Goal: Task Accomplishment & Management: Complete application form

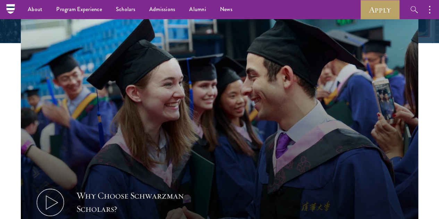
scroll to position [196, 0]
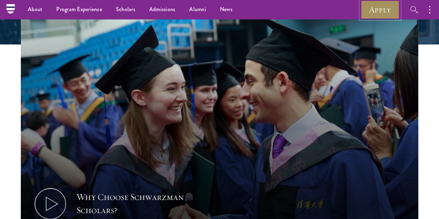
click at [375, 10] on link "Apply" at bounding box center [379, 9] width 39 height 19
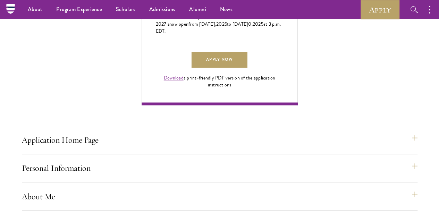
scroll to position [336, 0]
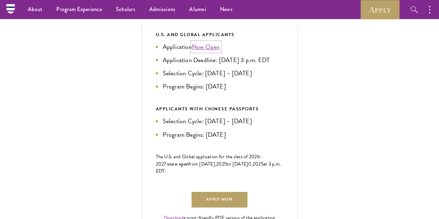
click at [220, 51] on link "Now Open" at bounding box center [206, 46] width 28 height 9
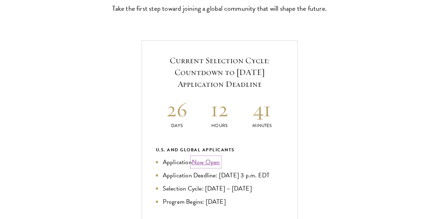
scroll to position [227, 0]
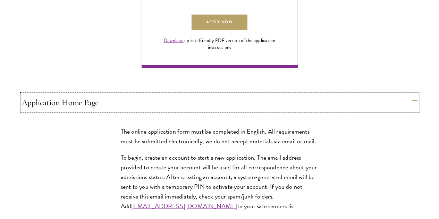
scroll to position [514, 0]
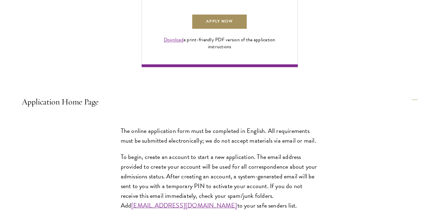
click at [247, 29] on link "Apply Now" at bounding box center [218, 22] width 55 height 16
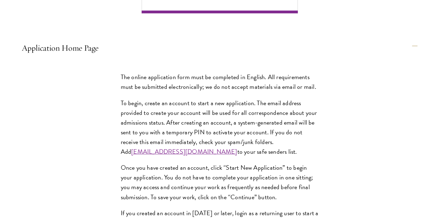
scroll to position [568, 0]
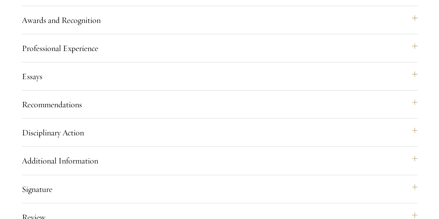
scroll to position [954, 0]
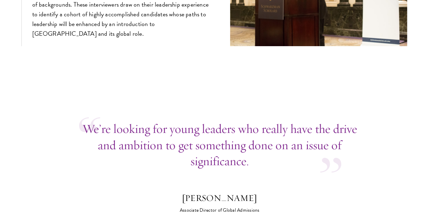
scroll to position [2580, 0]
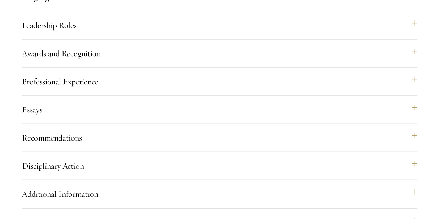
scroll to position [732, 0]
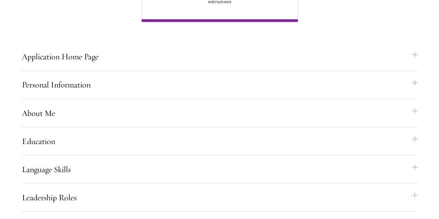
scroll to position [560, 0]
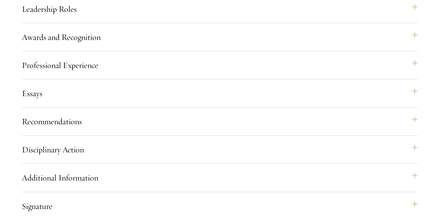
scroll to position [748, 0]
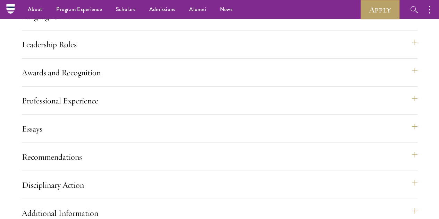
scroll to position [710, 0]
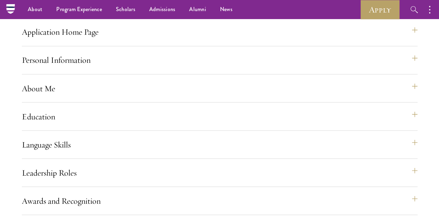
scroll to position [583, 0]
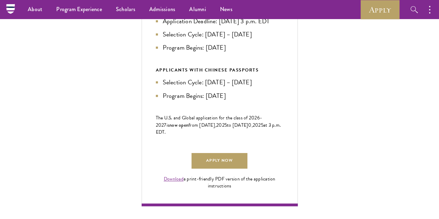
scroll to position [372, 0]
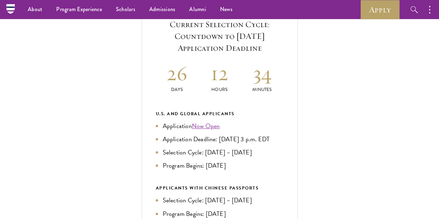
scroll to position [257, 0]
click at [220, 131] on link "Now Open" at bounding box center [206, 125] width 28 height 9
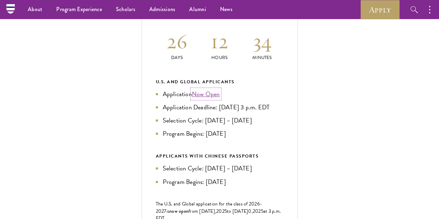
scroll to position [289, 0]
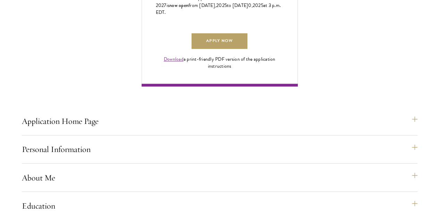
scroll to position [495, 0]
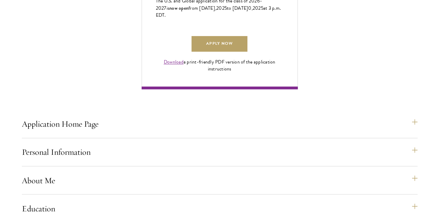
scroll to position [492, 0]
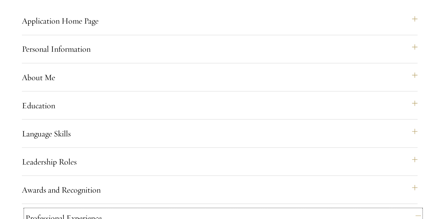
scroll to position [615, 0]
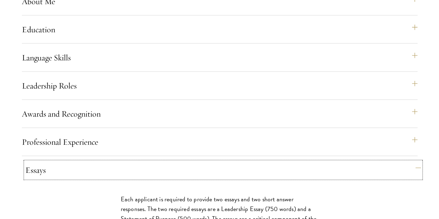
scroll to position [672, 0]
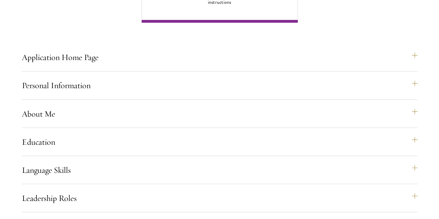
scroll to position [559, 0]
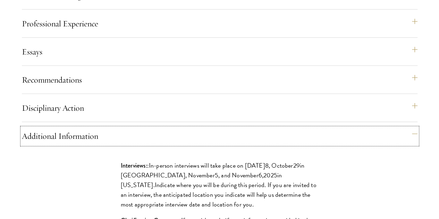
scroll to position [789, 0]
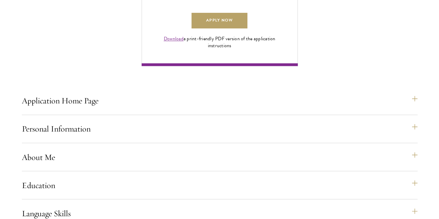
scroll to position [516, 0]
click at [183, 42] on link "Download" at bounding box center [174, 38] width 20 height 7
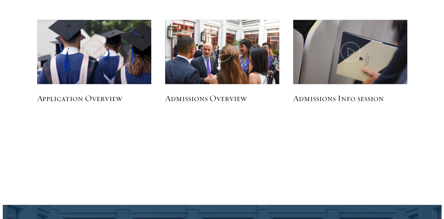
scroll to position [1645, 0]
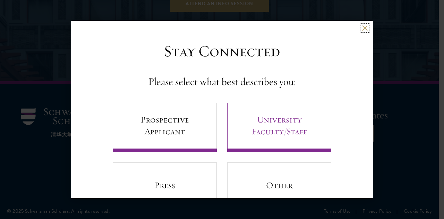
scroll to position [29, 0]
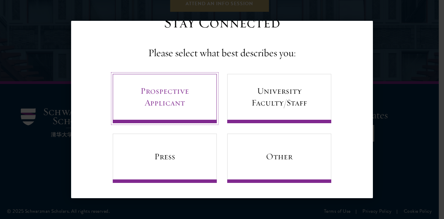
click at [176, 102] on link "Prospective Applicant" at bounding box center [165, 98] width 104 height 49
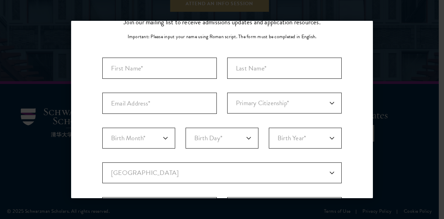
scroll to position [0, 0]
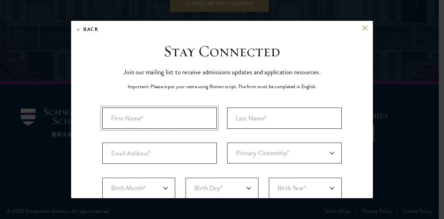
click at [180, 115] on input "First Name*" at bounding box center [159, 117] width 114 height 21
click at [83, 27] on button "Back" at bounding box center [87, 29] width 22 height 9
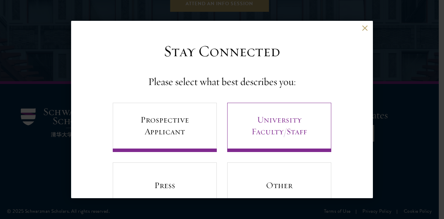
scroll to position [29, 0]
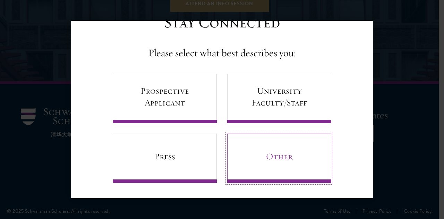
click at [262, 152] on link "Other" at bounding box center [279, 157] width 104 height 49
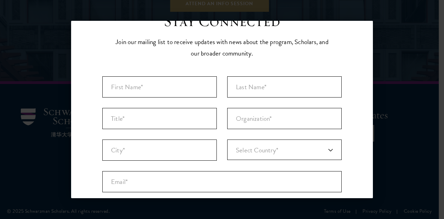
scroll to position [0, 0]
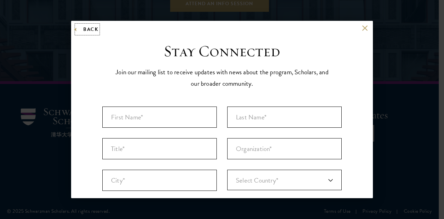
click at [79, 31] on button "Back" at bounding box center [87, 29] width 22 height 9
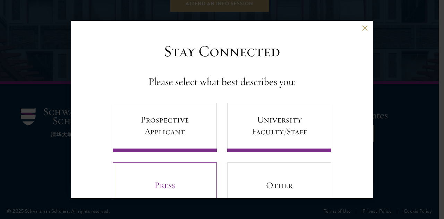
scroll to position [29, 0]
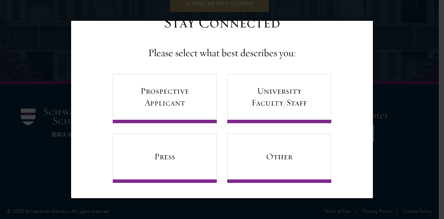
click at [260, 124] on div "Prospective Applicant University Faculty/Staff Press Other" at bounding box center [222, 128] width 218 height 109
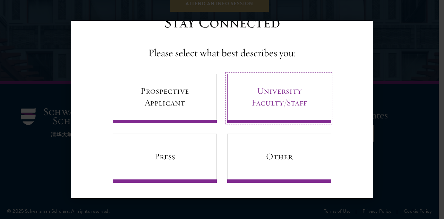
click at [262, 106] on link "University Faculty/Staff" at bounding box center [279, 98] width 104 height 49
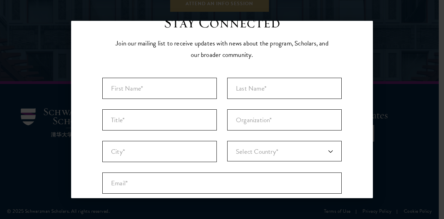
scroll to position [0, 0]
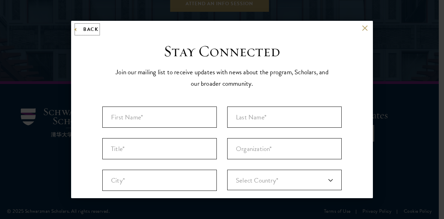
click at [84, 32] on button "Back" at bounding box center [87, 29] width 22 height 9
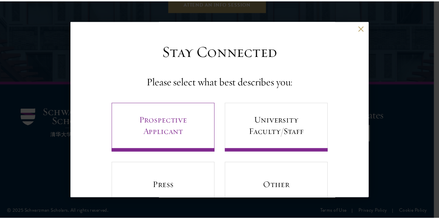
scroll to position [29, 0]
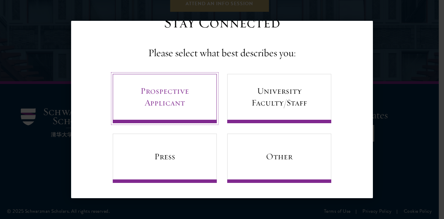
click at [174, 94] on link "Prospective Applicant" at bounding box center [165, 98] width 104 height 49
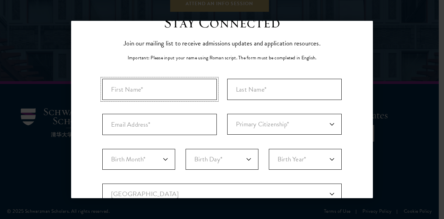
click at [153, 86] on input "First Name*" at bounding box center [159, 89] width 114 height 21
type input "Ayu"
click at [401, 33] on div "Back Stay Connected Please select what best describes you: Prospective Applican…" at bounding box center [222, 109] width 444 height 177
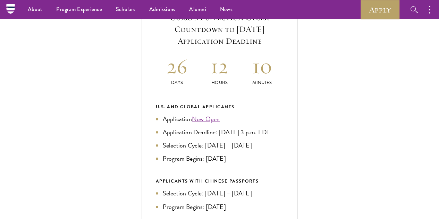
scroll to position [262, 0]
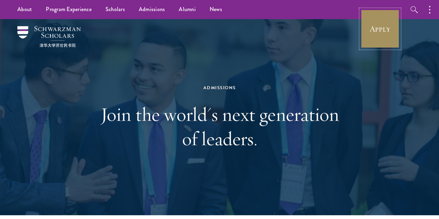
click at [374, 32] on link "Apply" at bounding box center [379, 28] width 39 height 39
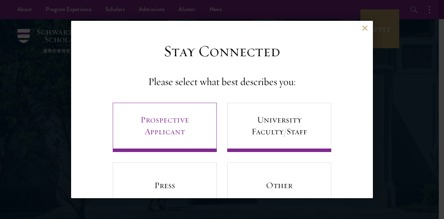
scroll to position [29, 0]
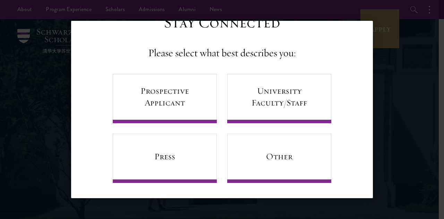
click at [402, 152] on div "Back Stay Connected Please select what best describes you: Prospective Applican…" at bounding box center [222, 109] width 444 height 177
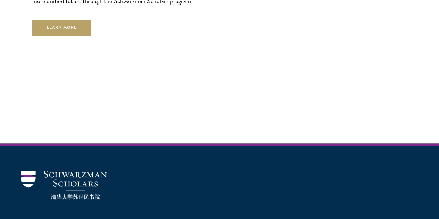
scroll to position [1904, 0]
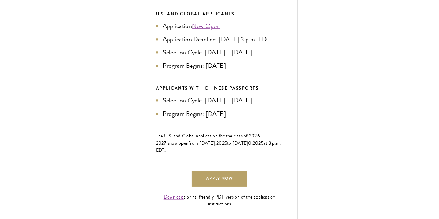
scroll to position [354, 0]
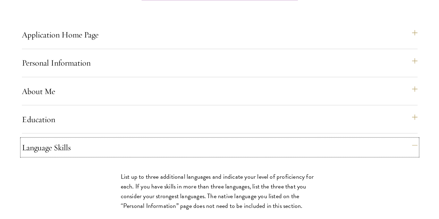
scroll to position [583, 0]
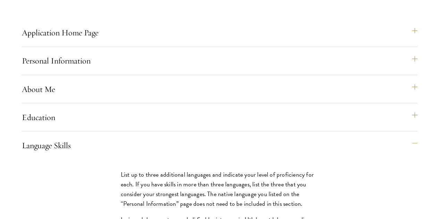
drag, startPoint x: 82, startPoint y: 178, endPoint x: 54, endPoint y: 137, distance: 49.4
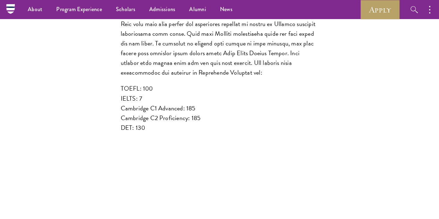
scroll to position [866, 0]
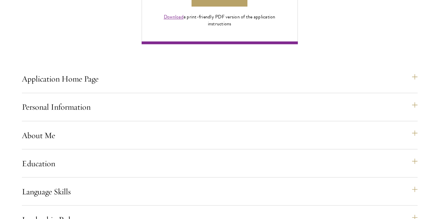
scroll to position [542, 0]
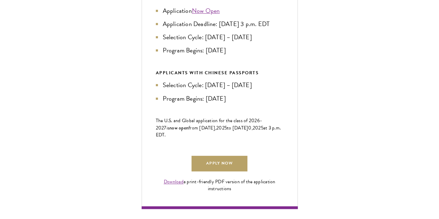
scroll to position [373, 0]
